Goal: Navigation & Orientation: Find specific page/section

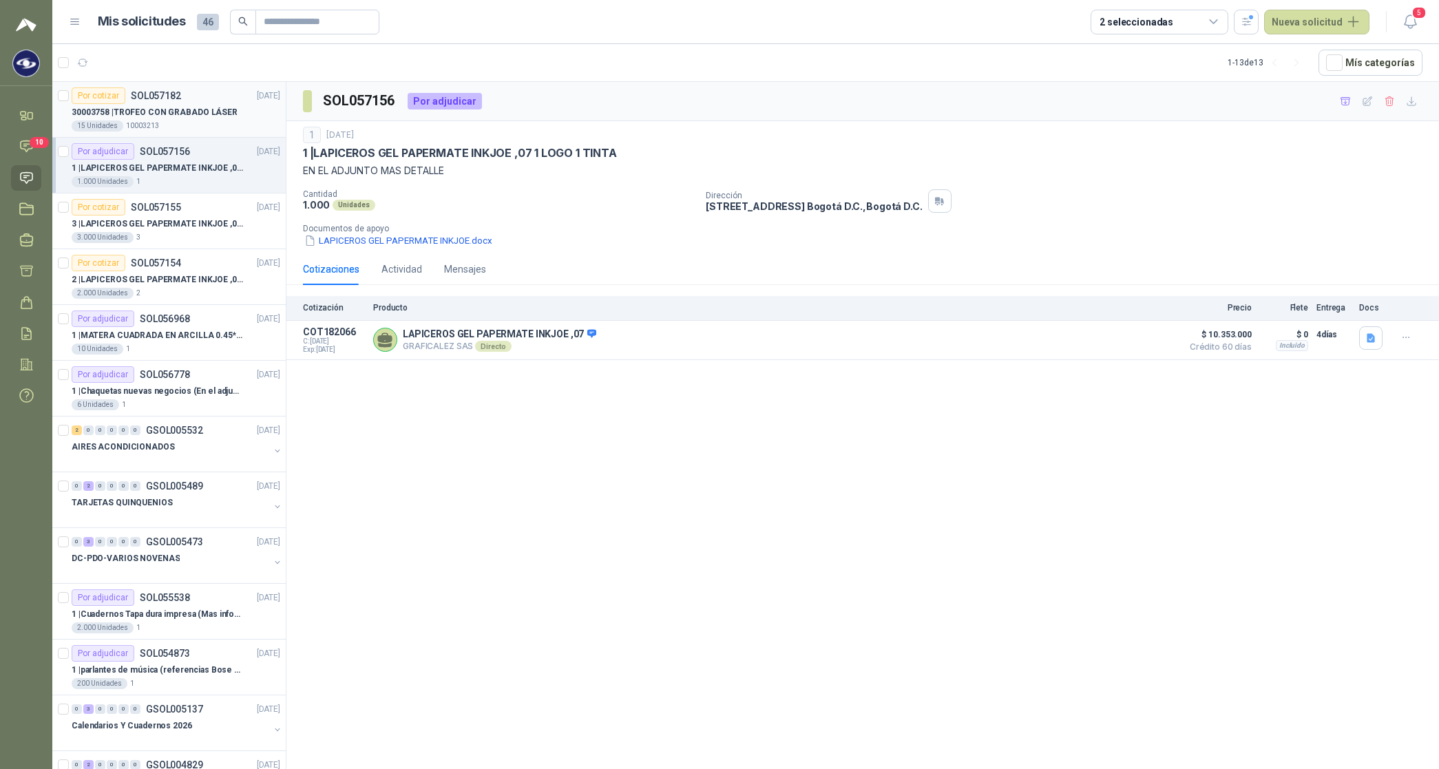
click at [107, 104] on div "30003758 | TROFEO CON GRABADO LÁSER" at bounding box center [176, 112] width 209 height 17
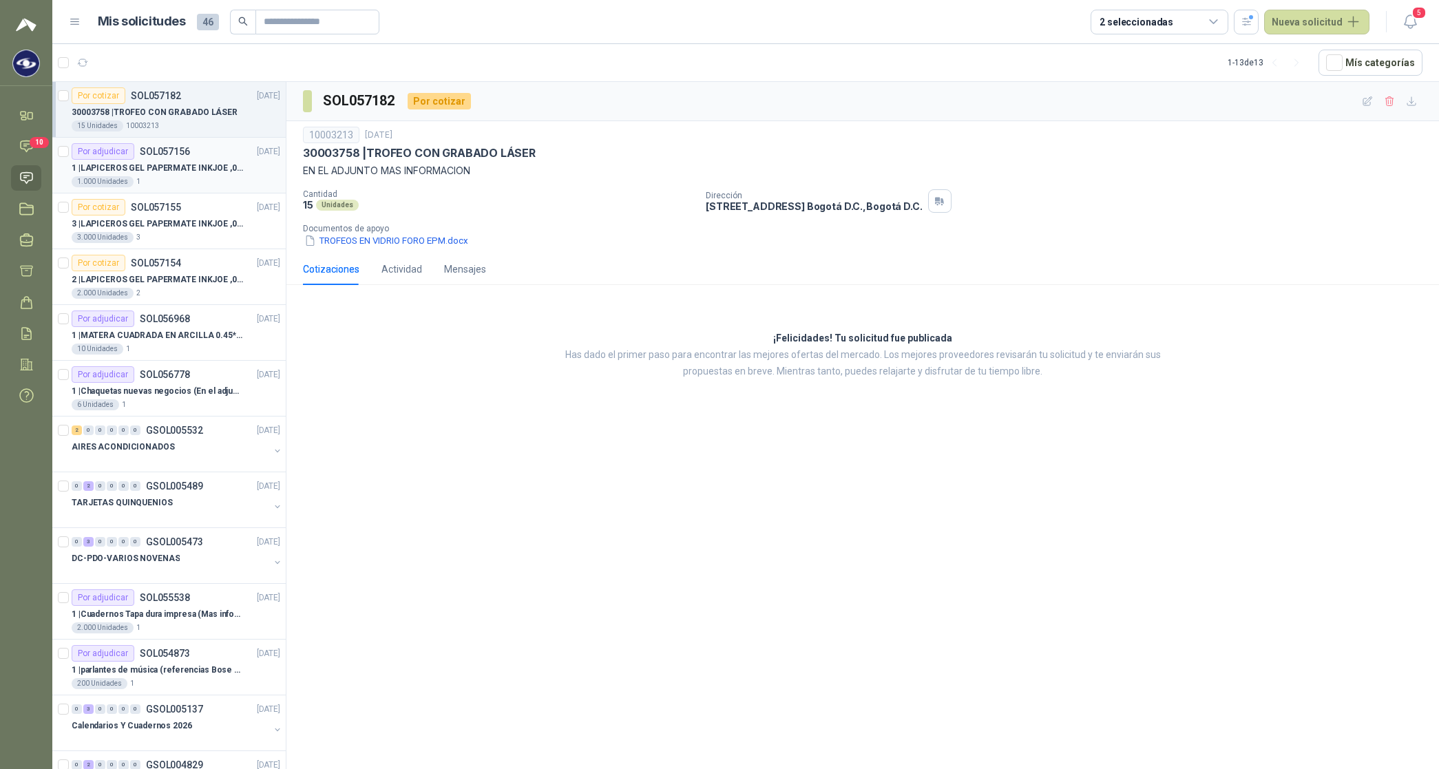
click at [179, 166] on p "1 | LAPICEROS GEL PAPERMATE INKJOE ,07 1 LOGO 1 TINTA" at bounding box center [157, 168] width 171 height 13
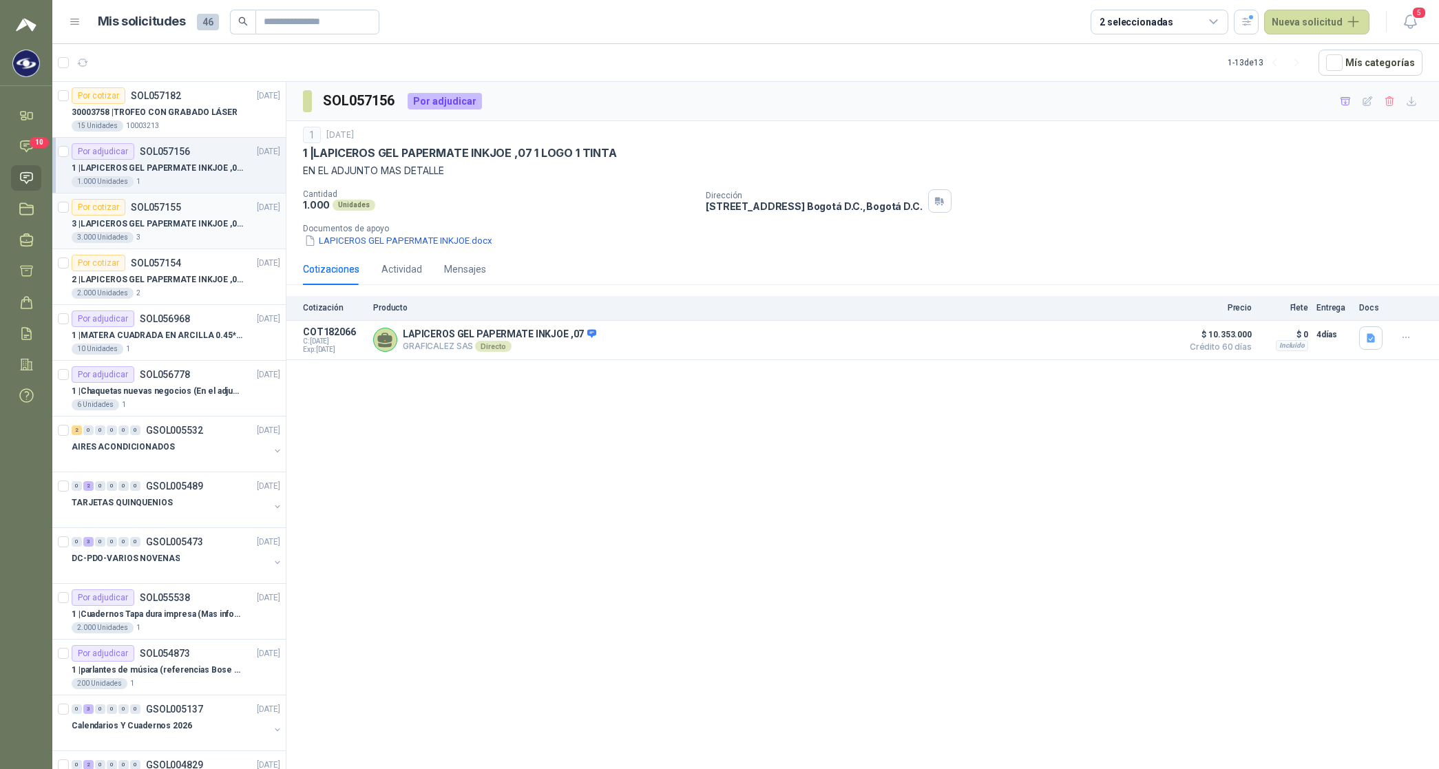
click at [166, 225] on p "3 | LAPICEROS GEL PAPERMATE INKJOE ,07 1 LOGO 1 TINTA" at bounding box center [157, 224] width 171 height 13
click at [150, 273] on p "2 | LAPICEROS GEL PAPERMATE INKJOE ,07 1 LOGO 1 TINTA" at bounding box center [157, 279] width 171 height 13
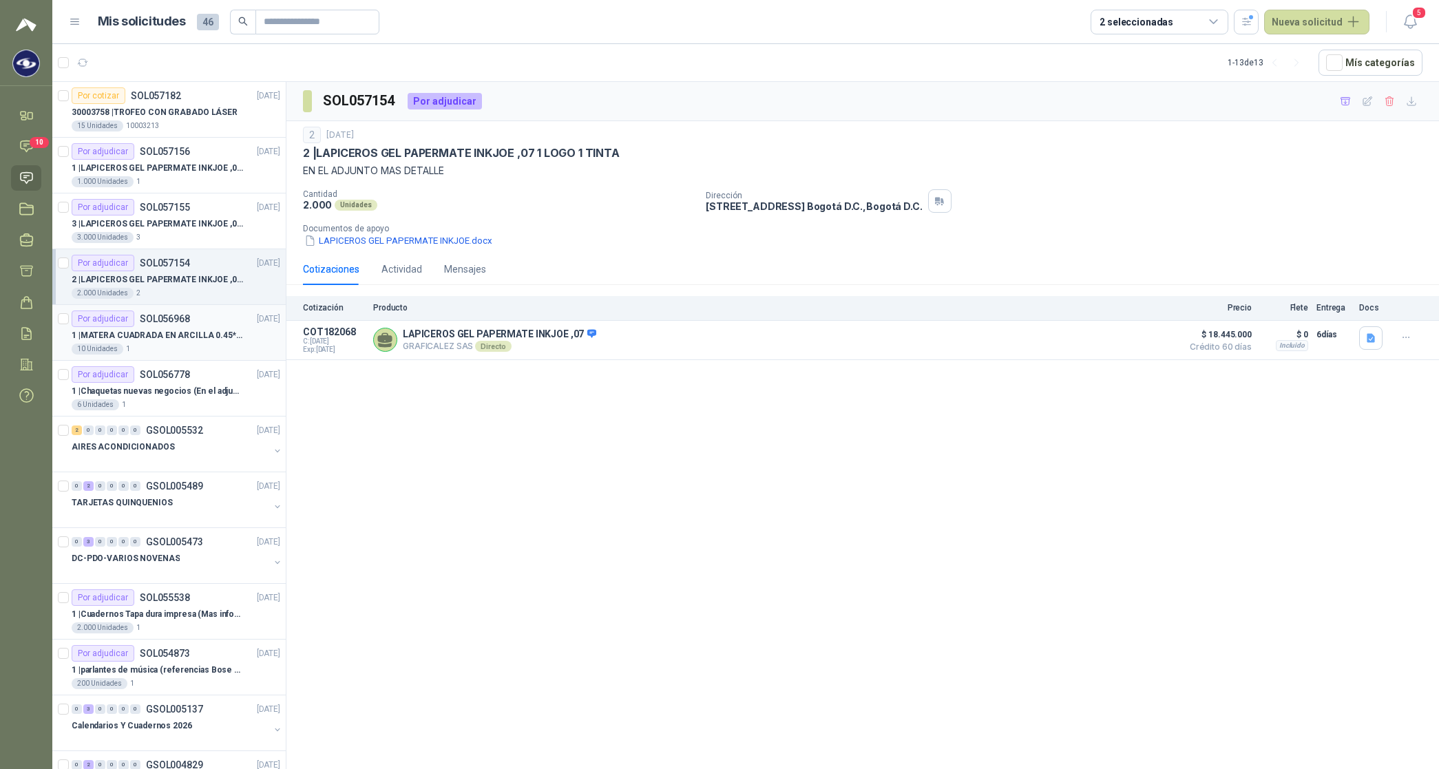
click at [179, 332] on p "1 | [PERSON_NAME] CUADRADA EN ARCILLA 0.45*0.45*0.40" at bounding box center [157, 335] width 171 height 13
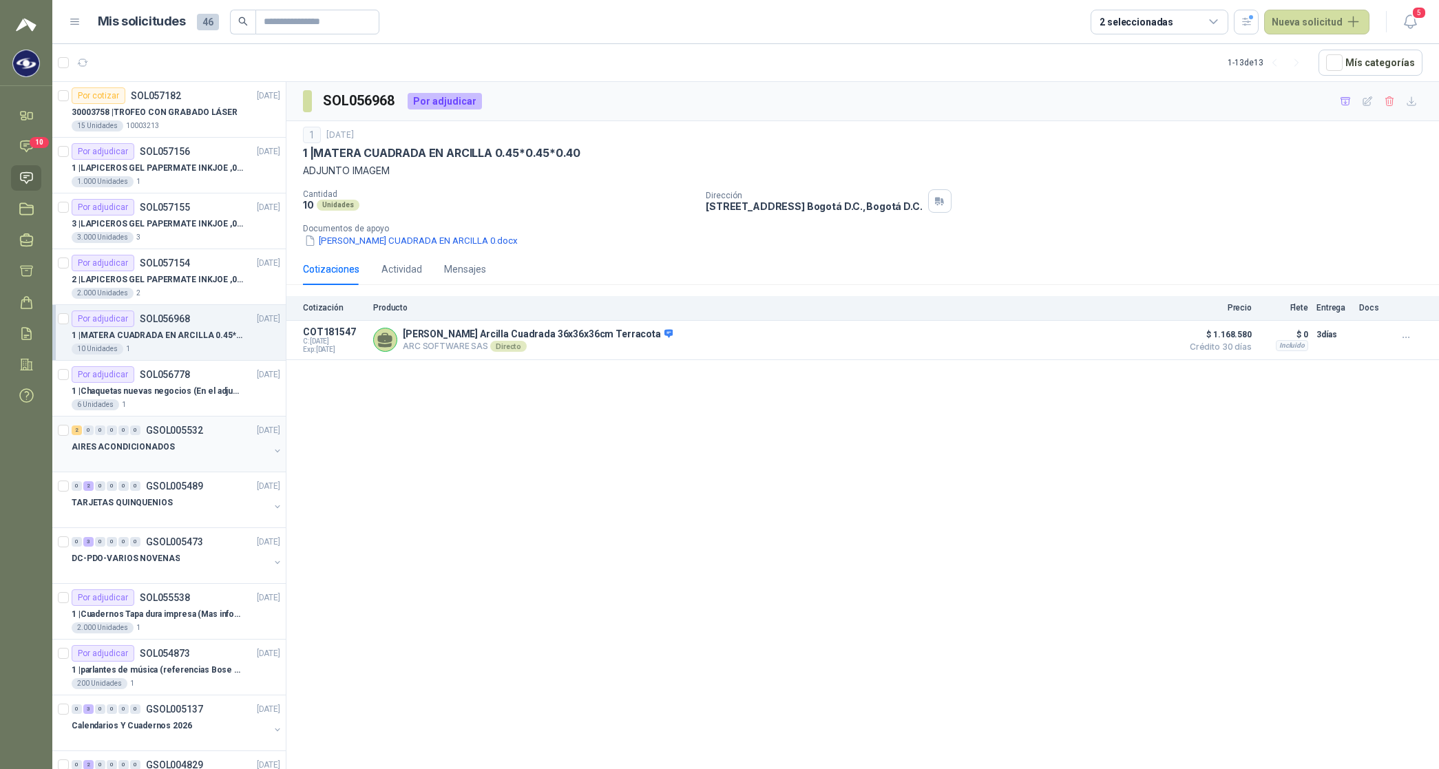
click at [145, 451] on p "AIRES ACONDICIONADOS" at bounding box center [123, 447] width 103 height 13
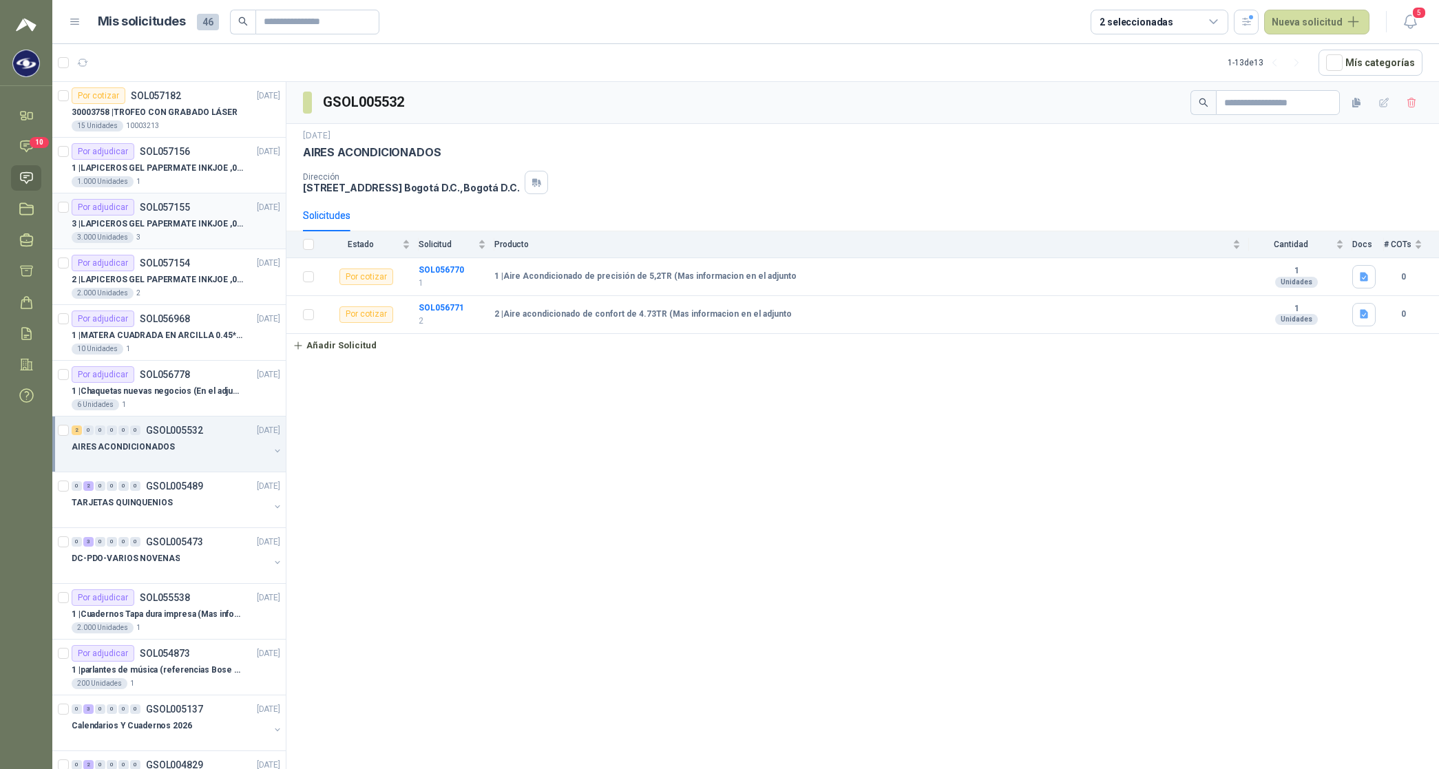
click at [148, 213] on div "Por adjudicar SOL057155" at bounding box center [131, 207] width 118 height 17
